Goal: Task Accomplishment & Management: Complete application form

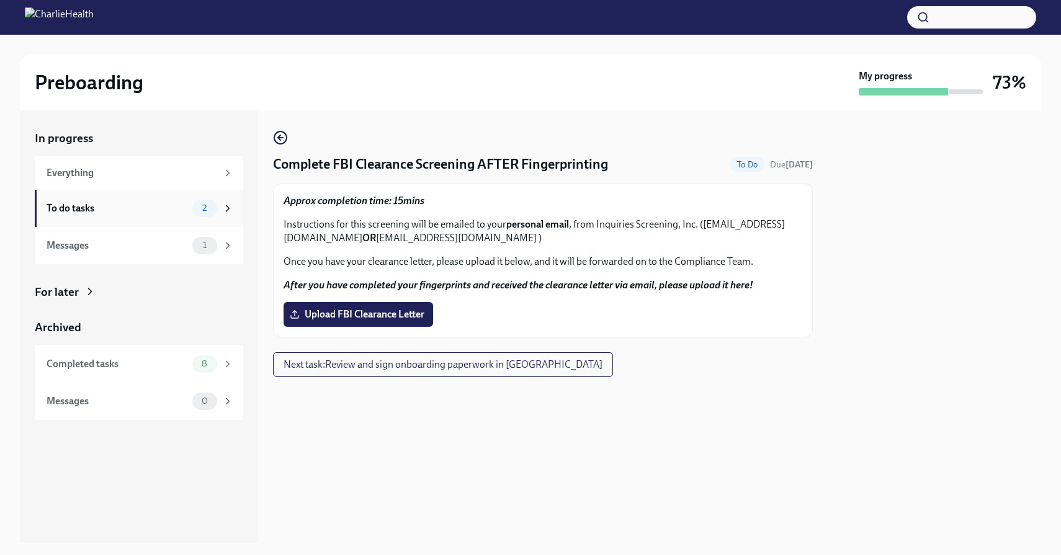
click at [102, 202] on div "To do tasks" at bounding box center [117, 209] width 141 height 14
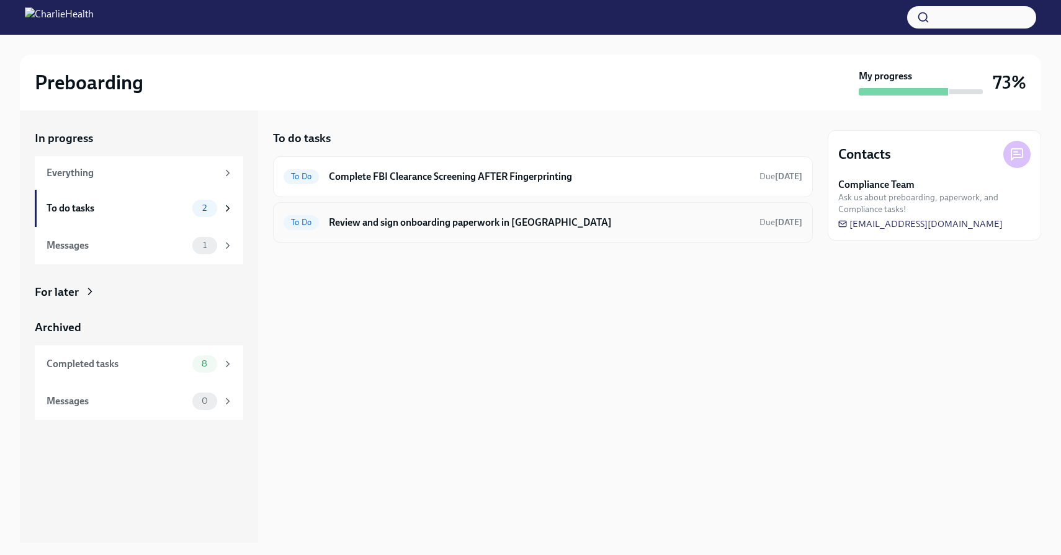
click at [482, 224] on h6 "Review and sign onboarding paperwork in [GEOGRAPHIC_DATA]" at bounding box center [539, 223] width 421 height 14
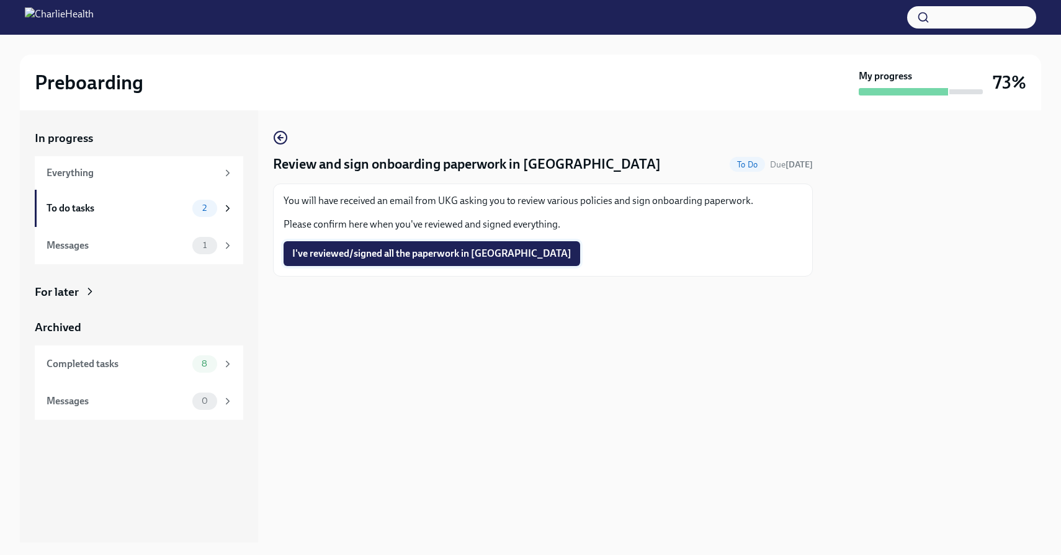
click at [418, 256] on span "I've reviewed/signed all the paperwork in [GEOGRAPHIC_DATA]" at bounding box center [431, 254] width 279 height 12
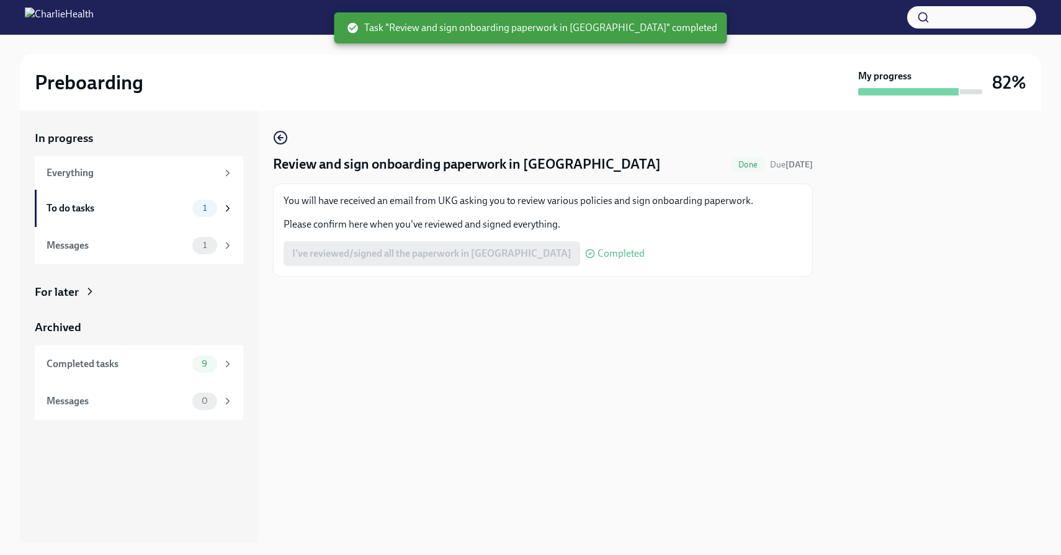
click at [598, 253] on span "Completed" at bounding box center [621, 254] width 47 height 10
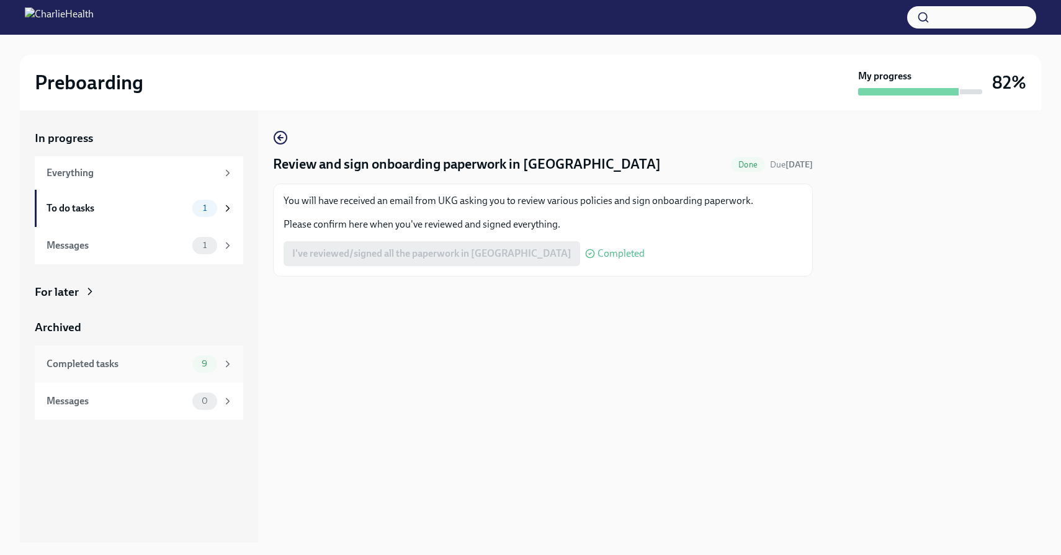
click at [206, 365] on span "9" at bounding box center [204, 363] width 20 height 9
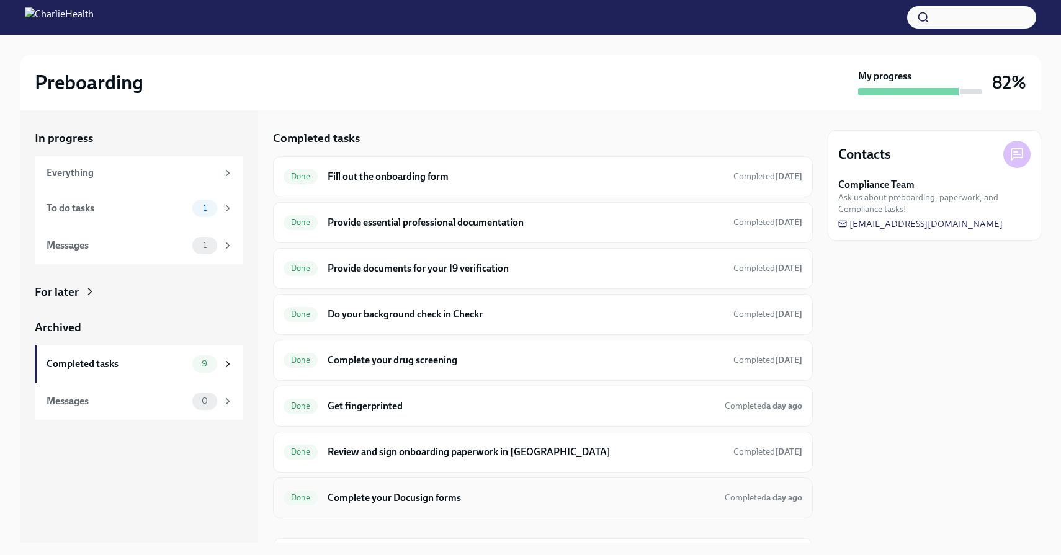
scroll to position [5, 0]
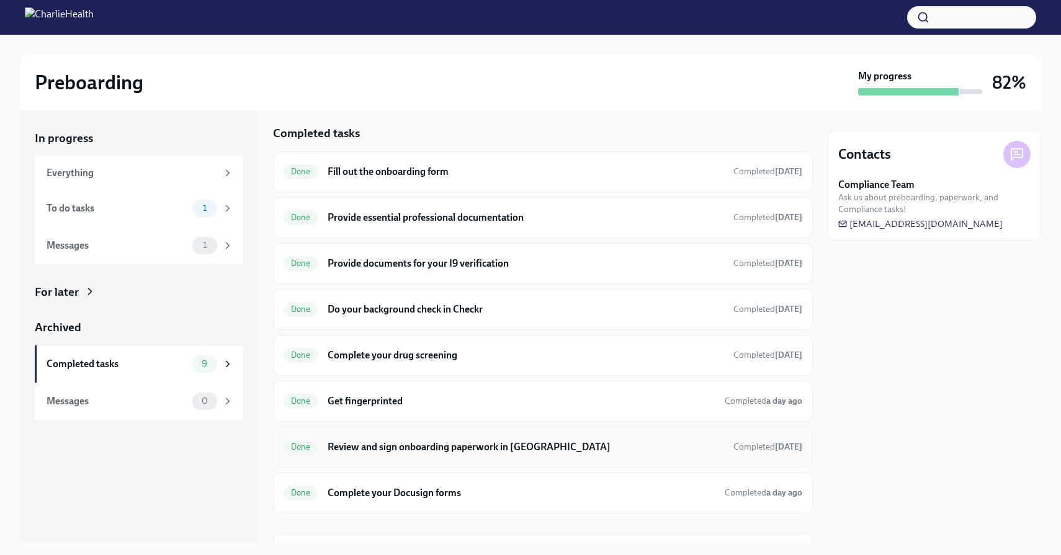
click at [526, 447] on h6 "Review and sign onboarding paperwork in [GEOGRAPHIC_DATA]" at bounding box center [526, 448] width 396 height 14
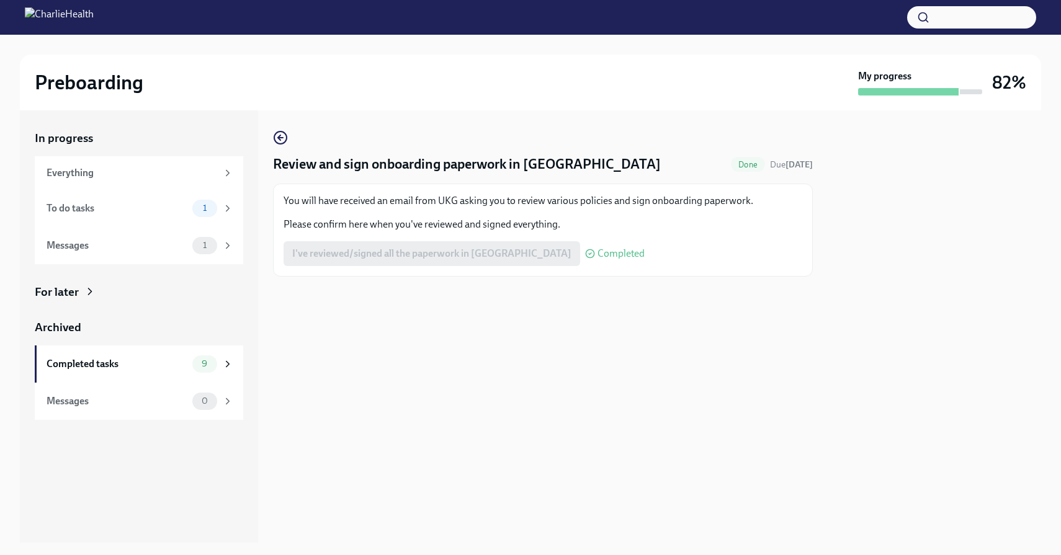
click at [462, 250] on div "I've reviewed/signed all the paperwork in [GEOGRAPHIC_DATA] Completed" at bounding box center [464, 253] width 361 height 25
click at [438, 209] on div "You will have received an email from UKG asking you to review various policies …" at bounding box center [543, 212] width 519 height 37
click at [203, 205] on span "1" at bounding box center [204, 208] width 19 height 9
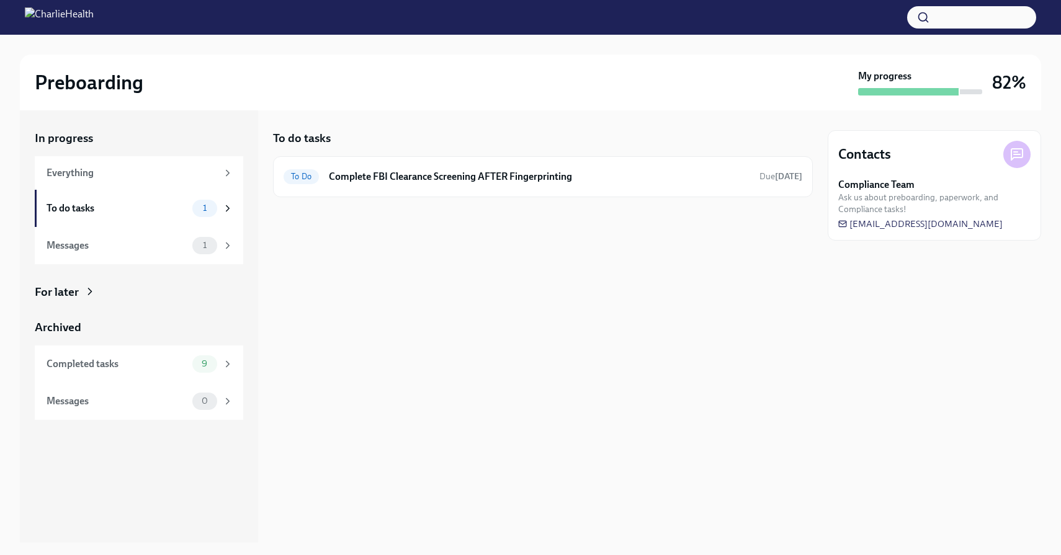
click at [94, 18] on img at bounding box center [59, 17] width 69 height 20
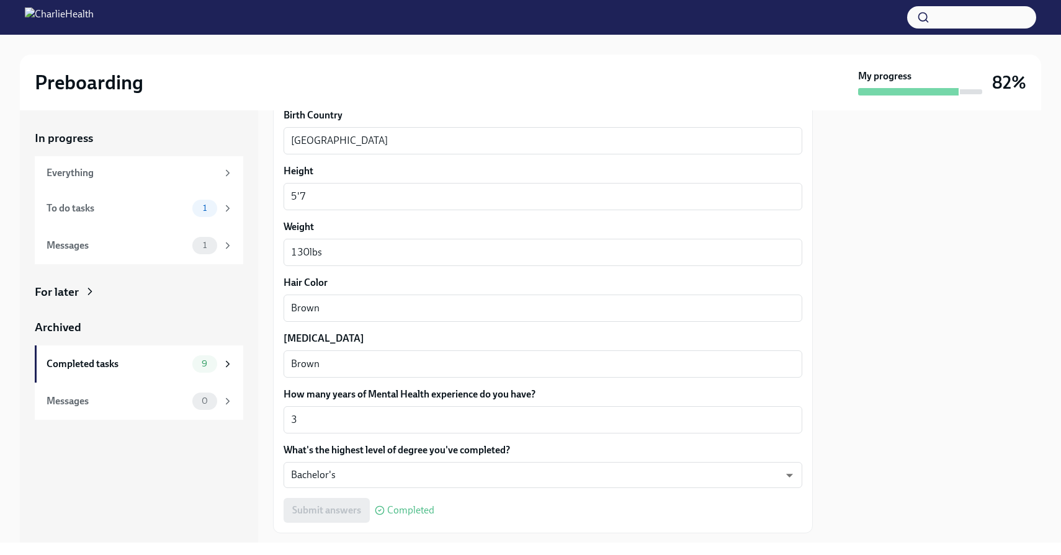
scroll to position [1107, 0]
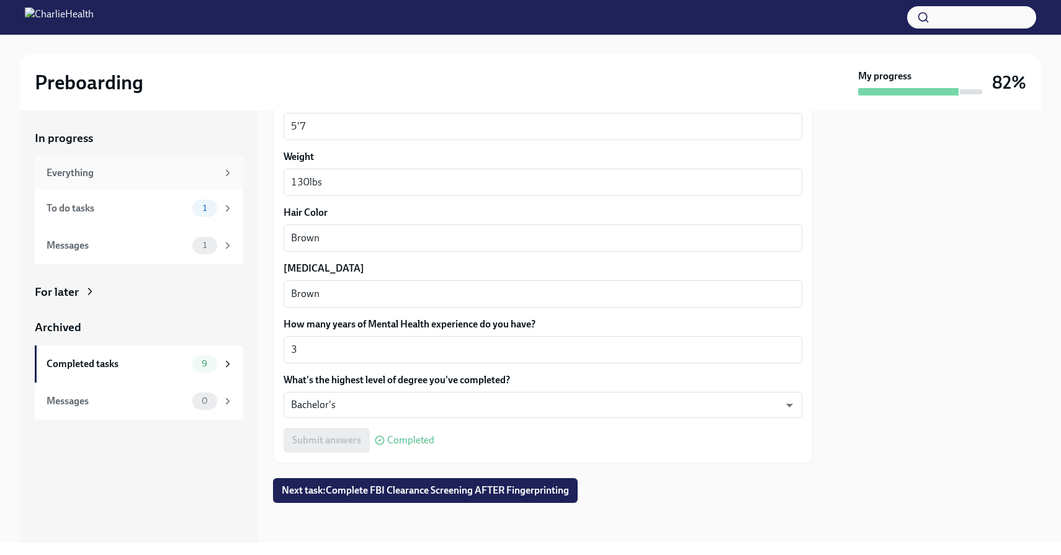
click at [150, 173] on div "Everything" at bounding box center [132, 173] width 171 height 14
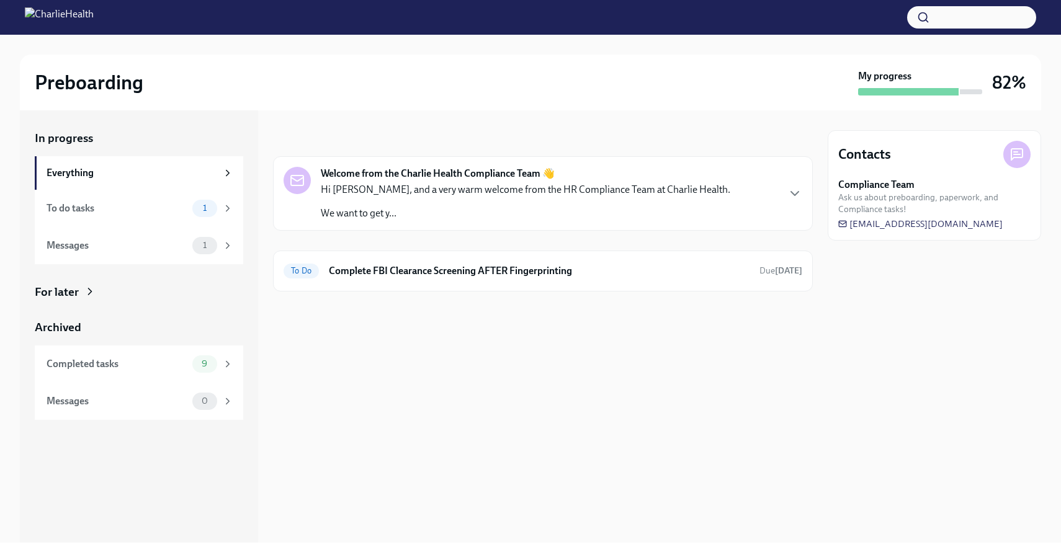
click at [442, 199] on div "Hi Jessica, and a very warm welcome from the HR Compliance Team at Charlie Heal…" at bounding box center [526, 201] width 410 height 37
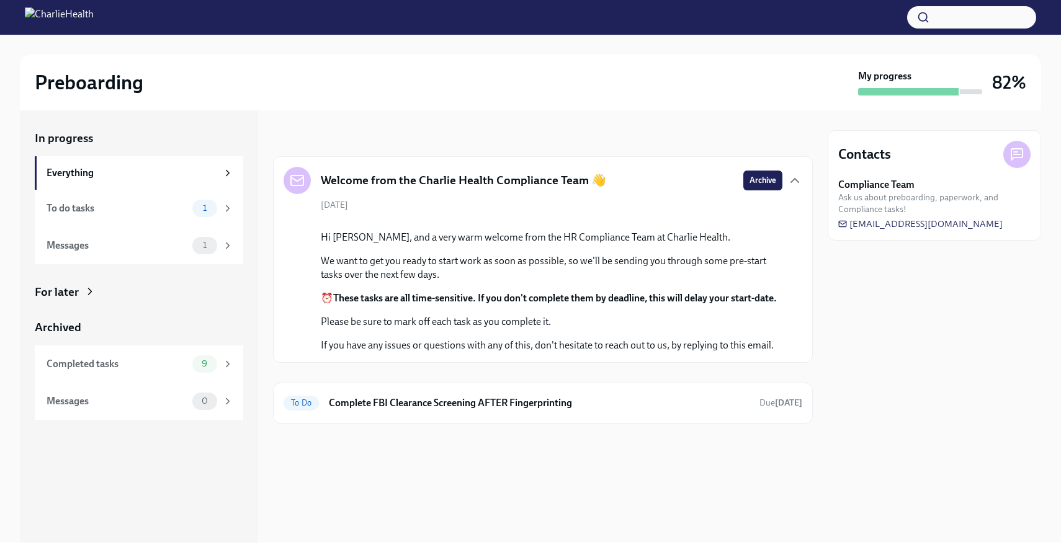
scroll to position [53, 0]
click at [194, 253] on div "1" at bounding box center [212, 245] width 41 height 17
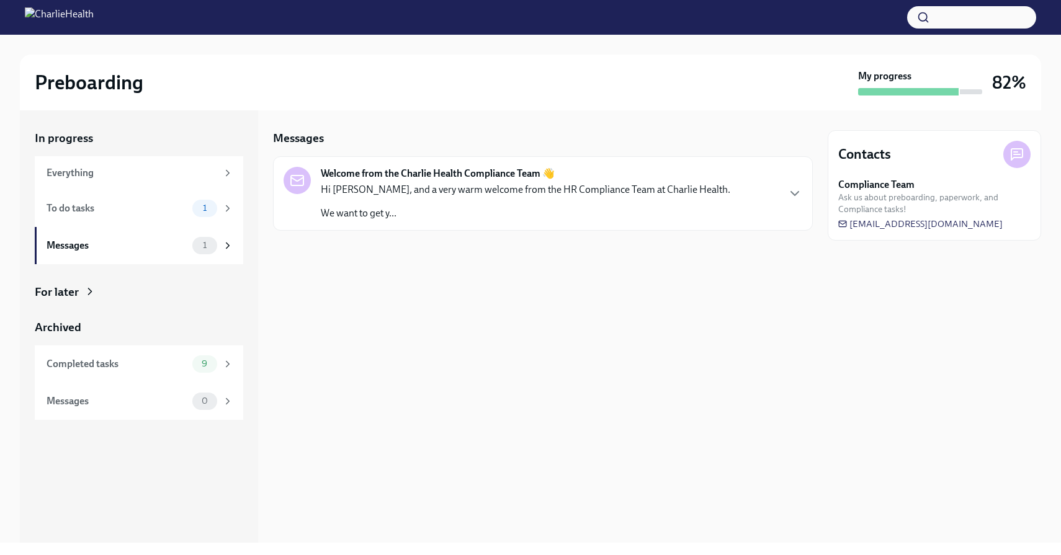
click at [369, 190] on p "Hi Jessica, and a very warm welcome from the HR Compliance Team at Charlie Heal…" at bounding box center [526, 190] width 410 height 14
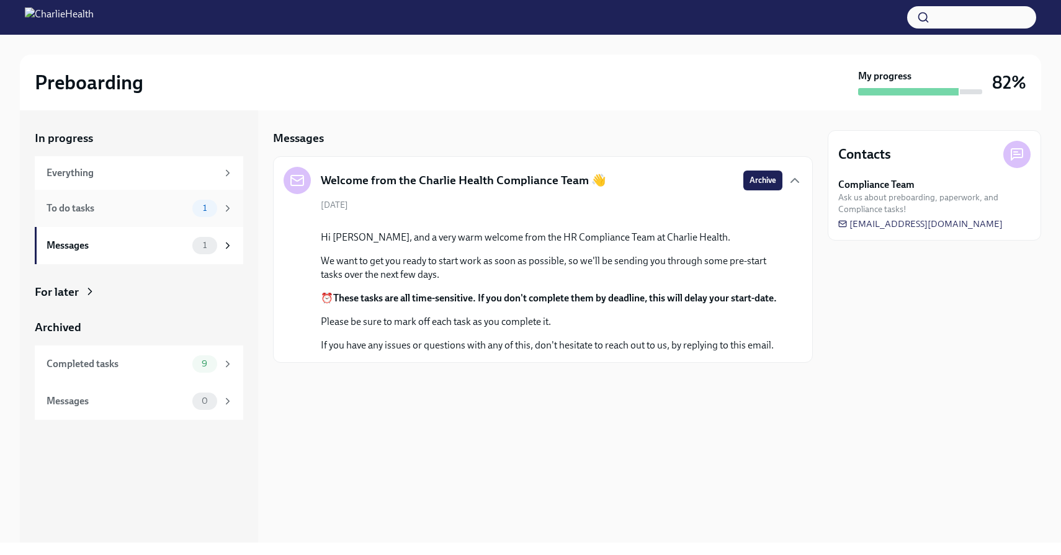
click at [215, 209] on div "1" at bounding box center [204, 208] width 25 height 17
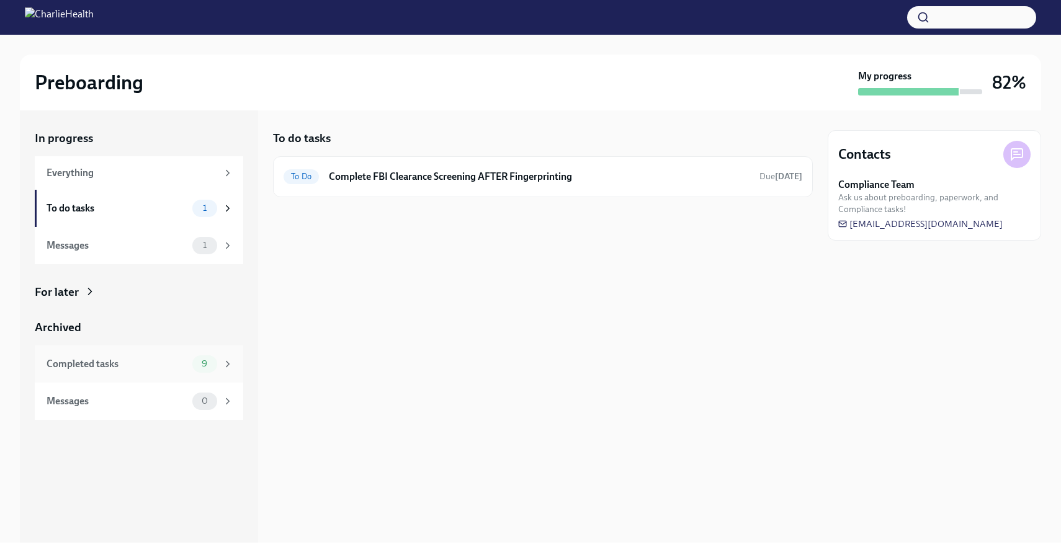
click at [207, 362] on span "9" at bounding box center [204, 363] width 20 height 9
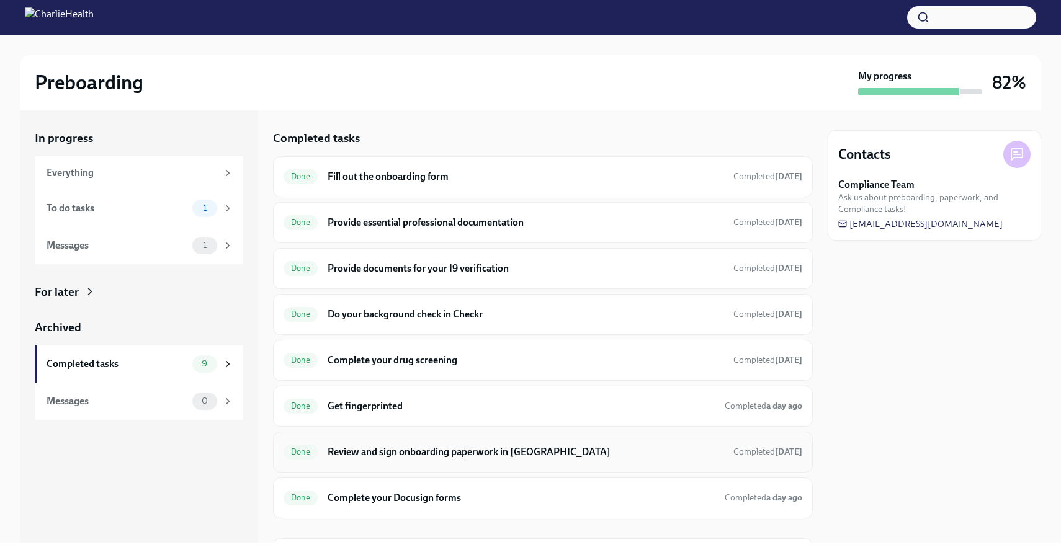
click at [508, 454] on h6 "Review and sign onboarding paperwork in [GEOGRAPHIC_DATA]" at bounding box center [526, 453] width 396 height 14
